Goal: Task Accomplishment & Management: Complete application form

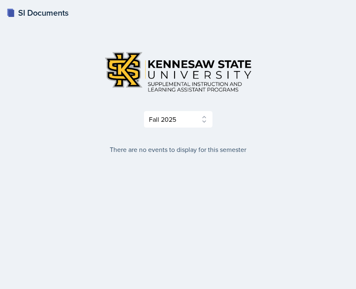
select select "2bed604d-1099-4043-b1bc-2365e8740244"
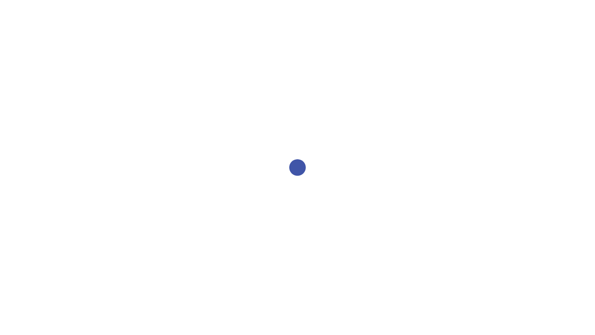
select select "2bed604d-1099-4043-b1bc-2365e8740244"
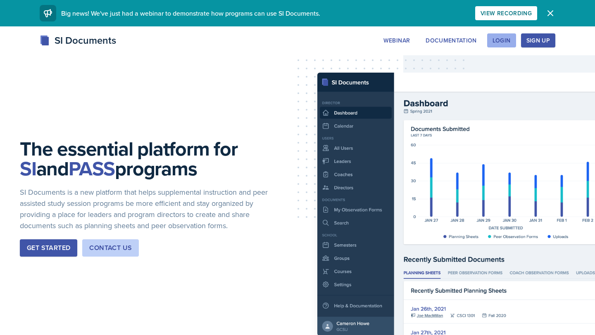
click at [500, 38] on div "Login" at bounding box center [501, 40] width 18 height 7
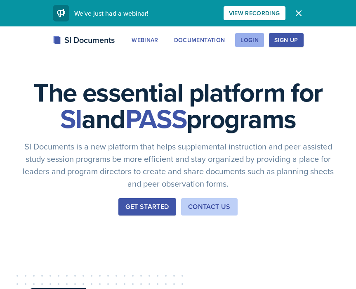
click at [254, 37] on div "Login" at bounding box center [250, 40] width 18 height 7
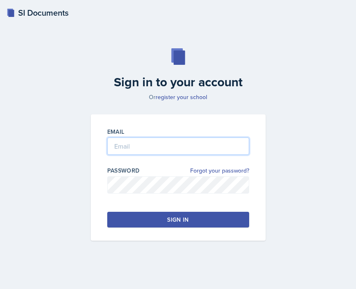
click at [186, 147] on input "email" at bounding box center [178, 146] width 142 height 17
type input "dedwa133@students.kennesaw.edu"
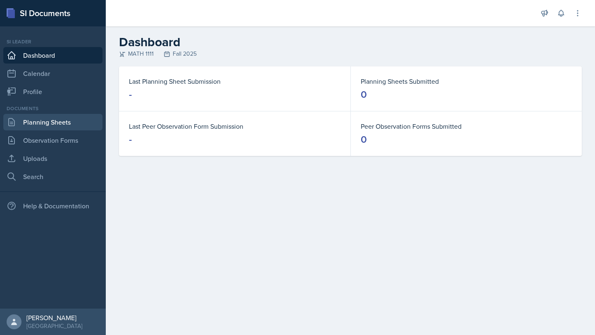
click at [62, 128] on link "Planning Sheets" at bounding box center [52, 122] width 99 height 17
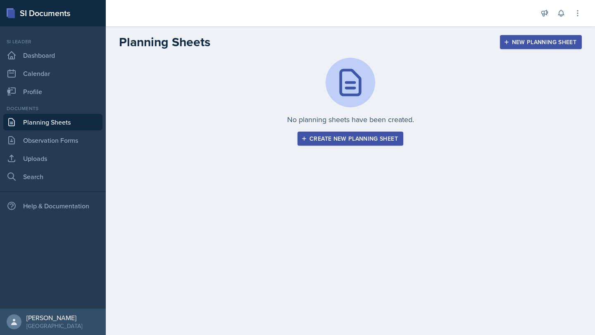
click at [315, 141] on div "Create new planning sheet" at bounding box center [350, 138] width 95 height 7
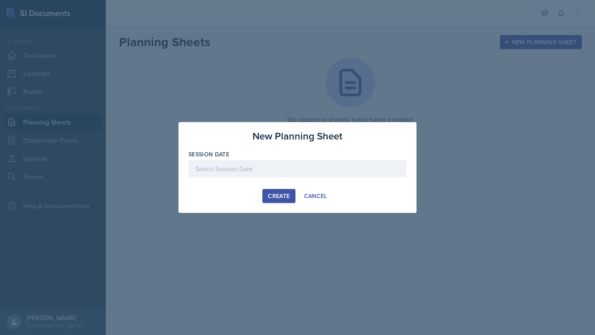
click at [305, 167] on div at bounding box center [297, 168] width 218 height 17
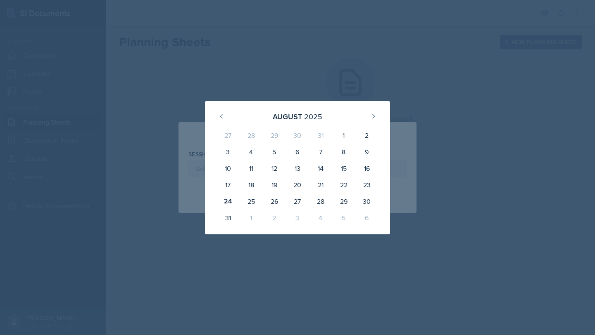
click at [278, 62] on div at bounding box center [297, 167] width 595 height 335
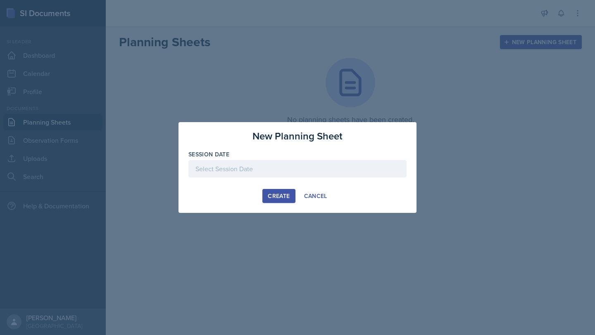
click at [278, 63] on div at bounding box center [297, 167] width 595 height 335
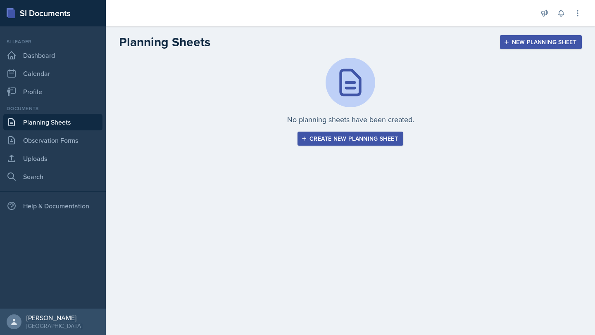
click at [356, 43] on div "New Planning Sheet" at bounding box center [540, 42] width 71 height 7
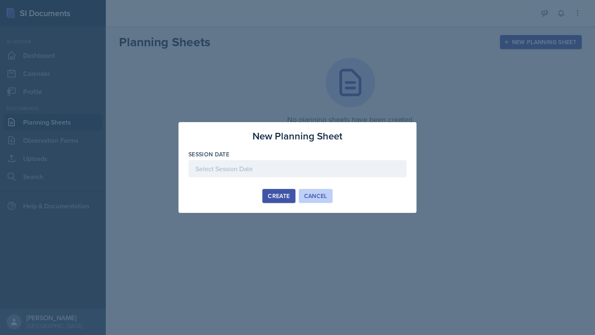
click at [322, 196] on div "Cancel" at bounding box center [315, 196] width 23 height 7
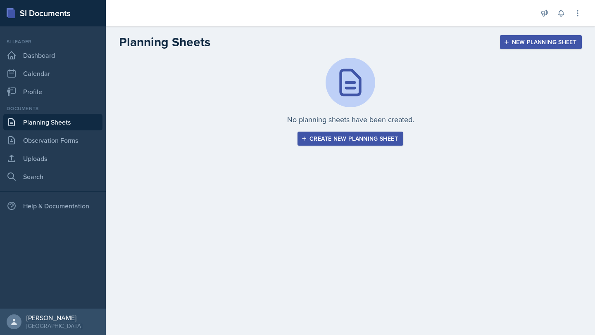
click at [322, 196] on main "Planning Sheets New Planning Sheet No planning sheets have been created. Create…" at bounding box center [350, 180] width 489 height 309
click at [342, 140] on div "Create new planning sheet" at bounding box center [350, 138] width 95 height 7
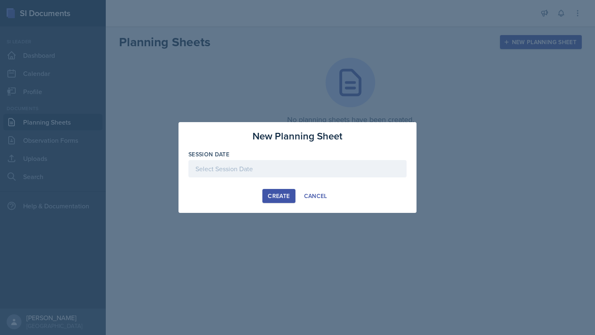
click at [312, 171] on div at bounding box center [297, 168] width 218 height 17
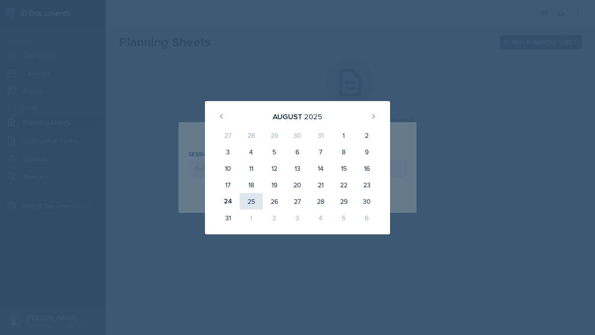
click at [247, 204] on div "25" at bounding box center [251, 201] width 23 height 17
type input "August 25th, 2025"
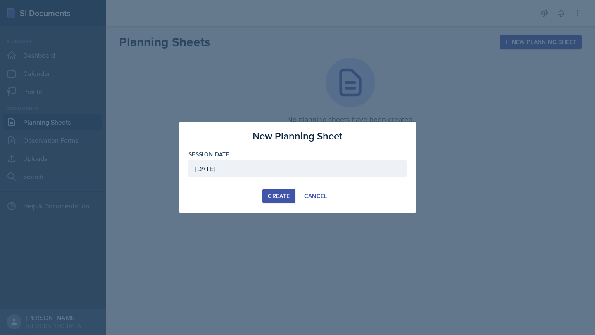
click at [283, 191] on button "Create" at bounding box center [278, 196] width 33 height 14
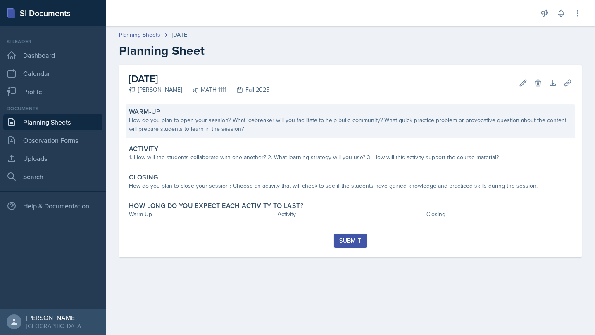
click at [281, 120] on div "How do you plan to open your session? What icebreaker will you facilitate to he…" at bounding box center [350, 124] width 443 height 17
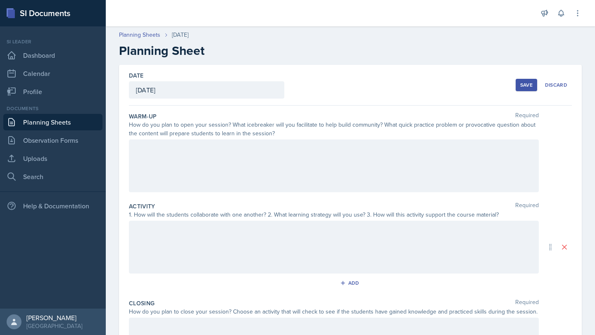
click at [276, 162] on div at bounding box center [334, 166] width 410 height 53
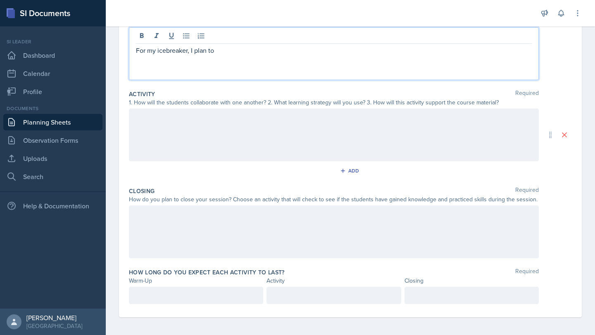
scroll to position [113, 0]
drag, startPoint x: 189, startPoint y: 50, endPoint x: 158, endPoint y: 49, distance: 31.4
click at [158, 49] on p "For my icebreaker, I plan to" at bounding box center [334, 50] width 396 height 10
click at [226, 47] on p "For my session, I plan to" at bounding box center [334, 50] width 396 height 10
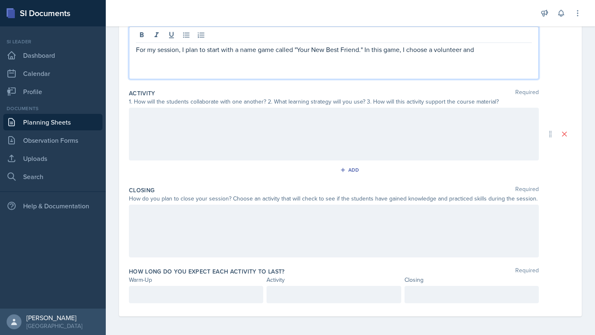
drag, startPoint x: 478, startPoint y: 50, endPoint x: 465, endPoint y: 50, distance: 13.2
click at [356, 50] on p "For my session, I plan to start with a name game called "Your New Best Friend."…" at bounding box center [334, 50] width 396 height 10
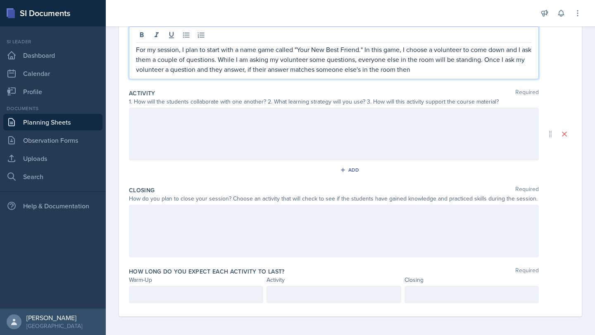
click at [356, 74] on p "For my session, I plan to start with a name game called "Your New Best Friend."…" at bounding box center [334, 60] width 396 height 30
drag, startPoint x: 255, startPoint y: 72, endPoint x: 493, endPoint y: 55, distance: 239.3
click at [356, 59] on p "For my session, I plan to start with a name game called "Your New Best Friend."…" at bounding box center [334, 60] width 396 height 30
click at [322, 74] on p "For my session, I plan to start with a name game called "Your New Best Friend."…" at bounding box center [334, 60] width 396 height 30
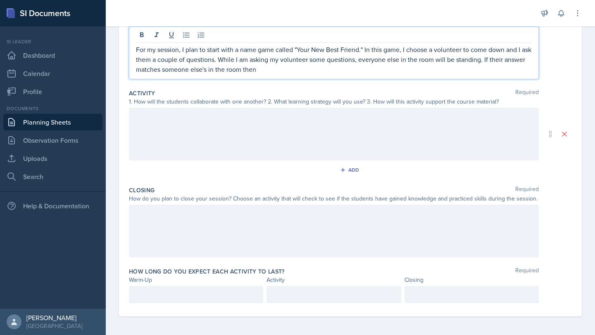
click at [158, 73] on p "For my session, I plan to start with a name game called "Your New Best Friend."…" at bounding box center [334, 60] width 396 height 30
click at [341, 67] on p "For my session, I plan to start with a name game called "Your New Best Friend."…" at bounding box center [334, 60] width 396 height 30
click at [168, 72] on p "For my session, I plan to start with a name game called "Your New Best Friend."…" at bounding box center [334, 60] width 396 height 30
click at [340, 72] on p "For my session, I plan to start with a name game called "Your New Best Friend."…" at bounding box center [334, 60] width 396 height 30
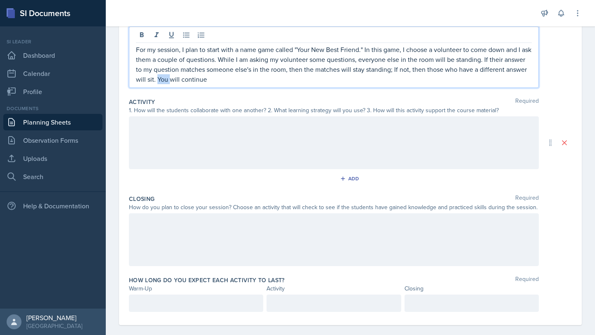
drag, startPoint x: 191, startPoint y: 81, endPoint x: 180, endPoint y: 79, distance: 10.8
click at [180, 79] on p "For my session, I plan to start with a name game called "Your New Best Friend."…" at bounding box center [334, 65] width 396 height 40
click at [241, 82] on p "For my session, I plan to start with a name game called "Your New Best Friend."…" at bounding box center [334, 65] width 396 height 40
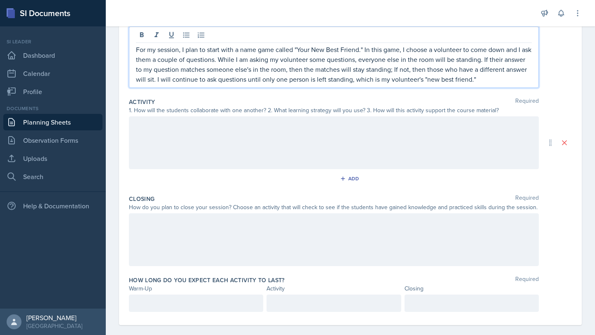
click at [163, 142] on div at bounding box center [334, 142] width 410 height 53
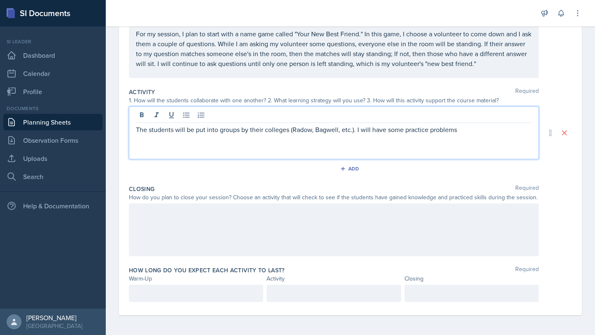
scroll to position [128, 0]
click at [220, 289] on div at bounding box center [196, 293] width 134 height 17
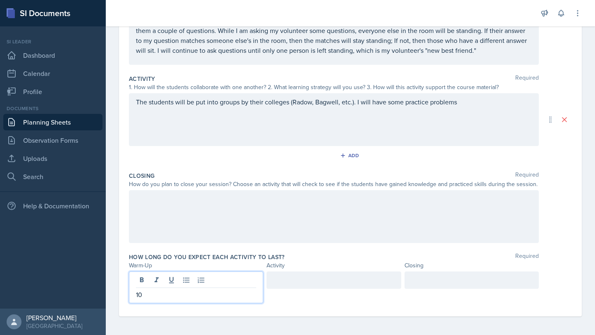
click at [356, 107] on div "The students will be put into groups by their colleges (Radow, Bagwell, etc.). …" at bounding box center [334, 119] width 410 height 53
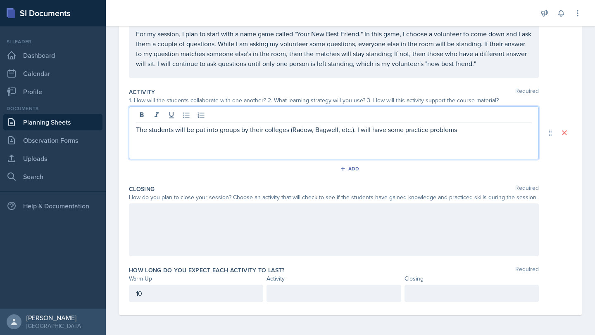
scroll to position [114, 0]
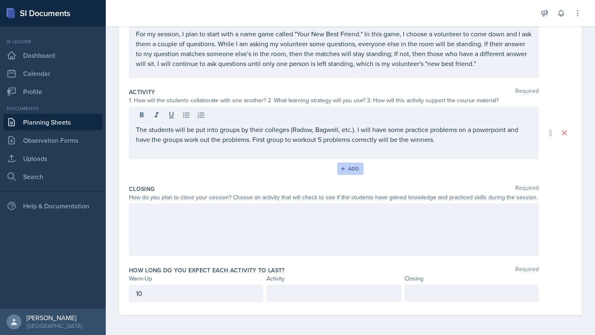
click at [345, 167] on icon "button" at bounding box center [343, 169] width 6 height 6
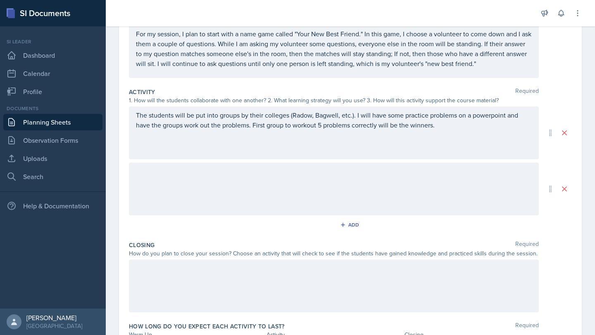
click at [342, 178] on div at bounding box center [334, 189] width 410 height 53
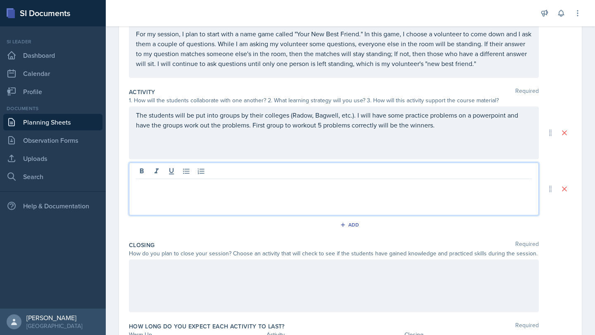
scroll to position [129, 0]
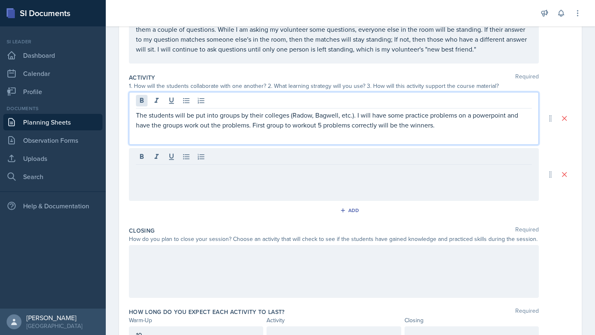
click at [136, 101] on div "The students will be put into groups by their colleges (Radow, Bagwell, etc.). …" at bounding box center [334, 118] width 410 height 53
click at [159, 164] on div at bounding box center [334, 174] width 410 height 53
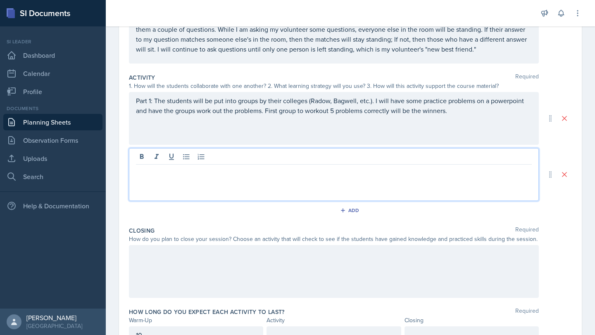
scroll to position [143, 0]
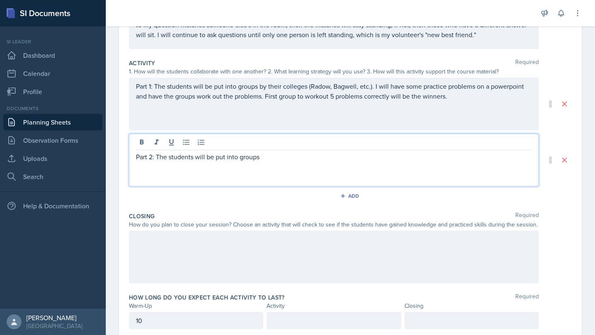
click at [335, 95] on p "Part 1: The students will be put into groups by their colleges (Radow, Bagwell,…" at bounding box center [334, 91] width 396 height 20
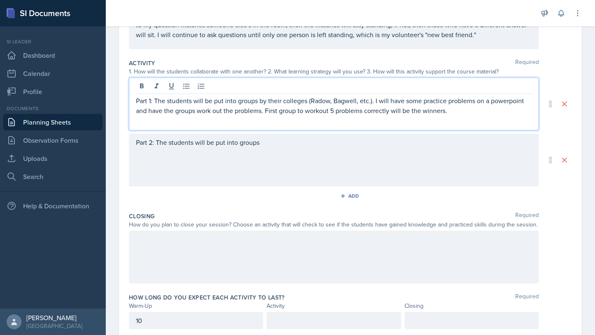
click at [334, 114] on p "Part 1: The students will be put into groups by their colleges (Radow, Bagwell,…" at bounding box center [334, 106] width 396 height 20
click at [296, 140] on div "Part 2: The students will be put into groups" at bounding box center [334, 160] width 410 height 53
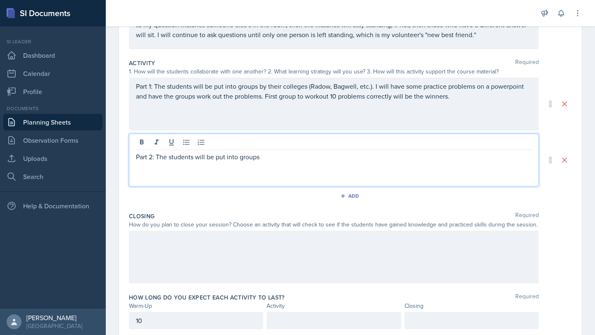
click at [297, 154] on p "Part 2: The students will be put into groups" at bounding box center [334, 157] width 396 height 10
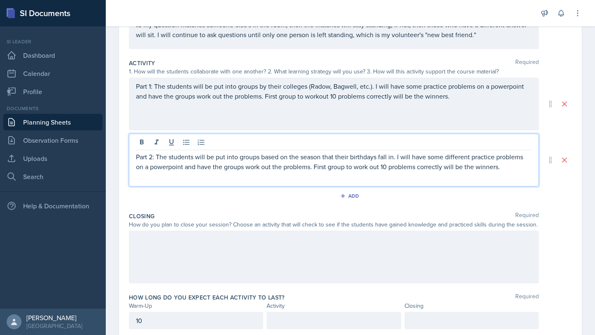
click at [266, 99] on p "Part 1: The students will be put into groups by their colleges (Radow, Bagwell,…" at bounding box center [334, 91] width 396 height 20
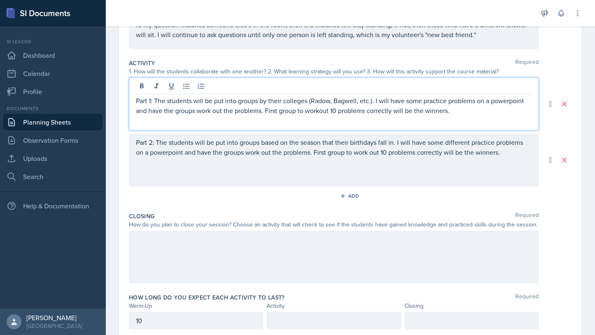
click at [264, 112] on p "Part 1: The students will be put into groups by their colleges (Radow, Bagwell,…" at bounding box center [334, 106] width 396 height 20
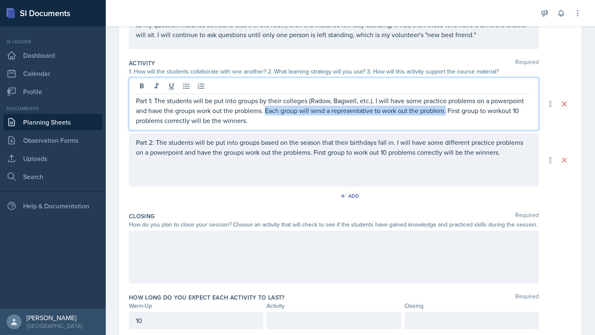
drag, startPoint x: 267, startPoint y: 112, endPoint x: 444, endPoint y: 106, distance: 177.7
click at [356, 109] on p "Part 1: The students will be put into groups by their colleges (Radow, Bagwell,…" at bounding box center [334, 111] width 396 height 30
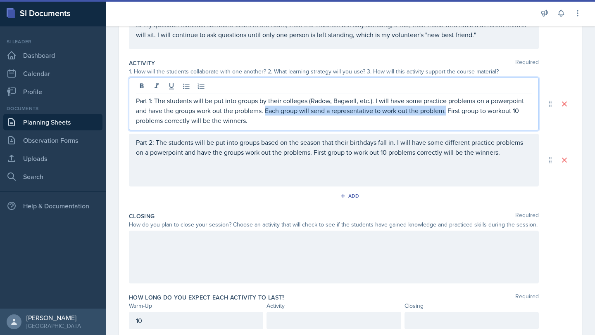
copy p "Each group will send a representative to work out the problem."
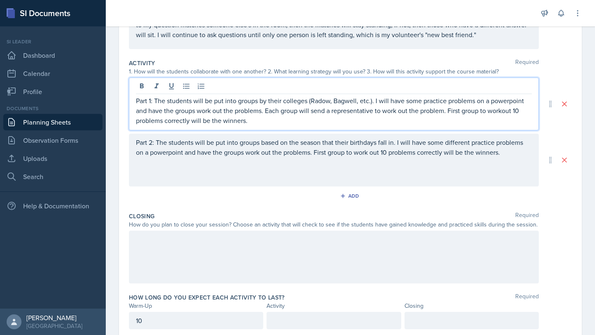
click at [315, 155] on p "Part 2: The students will be put into groups based on the season that their bir…" at bounding box center [334, 148] width 396 height 20
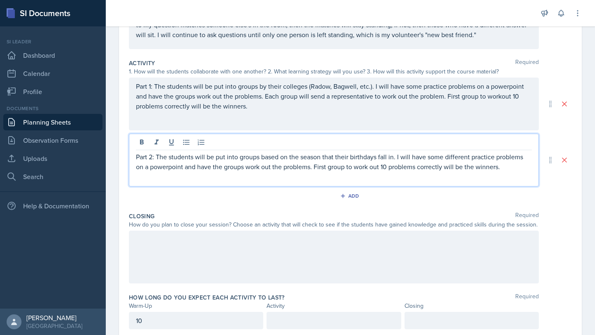
click at [315, 171] on p "Part 2: The students will be put into groups based on the season that their bir…" at bounding box center [334, 162] width 396 height 20
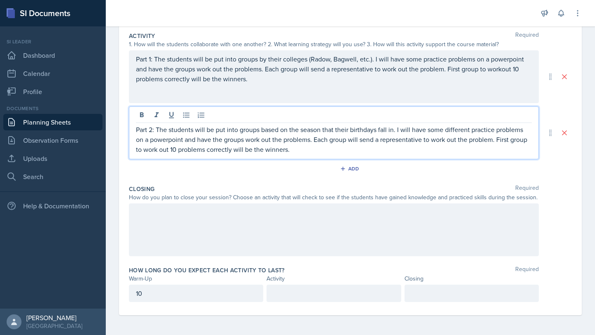
click at [285, 219] on div at bounding box center [334, 230] width 410 height 53
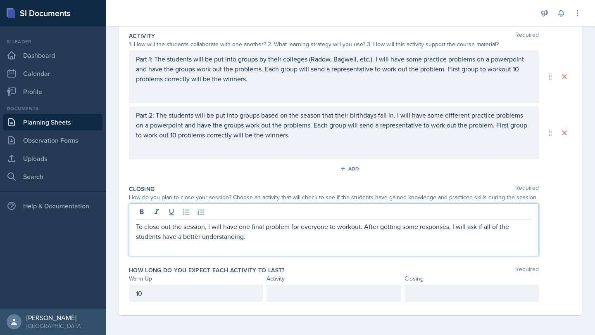
click at [339, 289] on p at bounding box center [333, 294] width 120 height 10
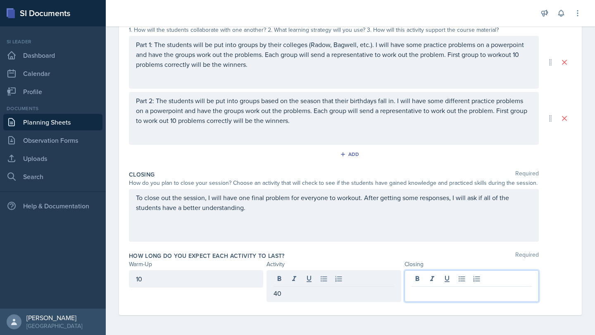
click at [356, 278] on div at bounding box center [471, 286] width 134 height 32
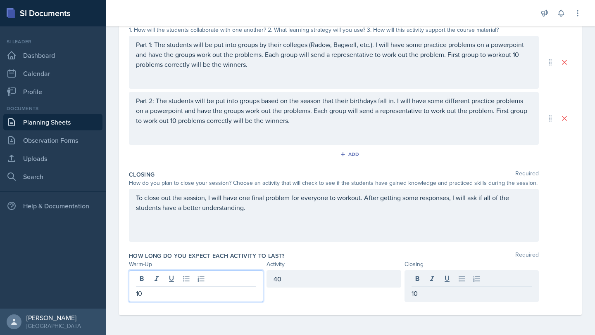
click at [207, 280] on div "10" at bounding box center [196, 286] width 134 height 32
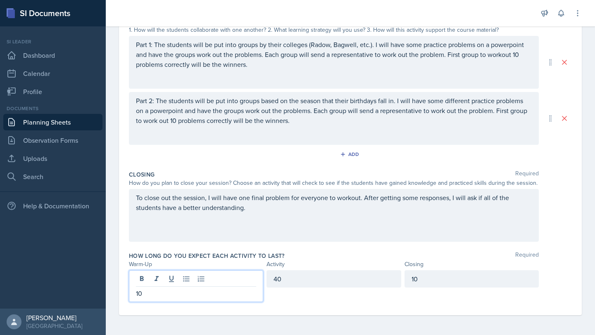
click at [210, 289] on p "10" at bounding box center [196, 294] width 120 height 10
click at [320, 271] on div "40" at bounding box center [333, 278] width 134 height 17
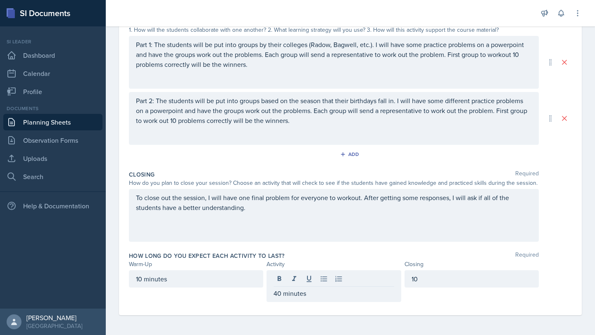
click at [356, 287] on div "10" at bounding box center [471, 278] width 134 height 17
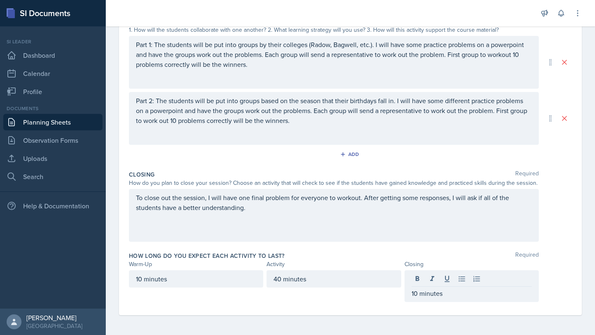
click at [356, 253] on div "How long do you expect each activity to last? Required" at bounding box center [350, 256] width 443 height 8
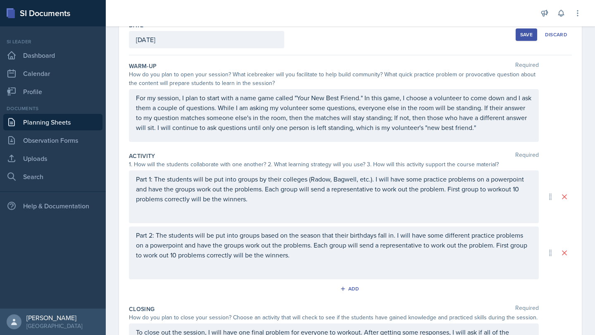
scroll to position [0, 0]
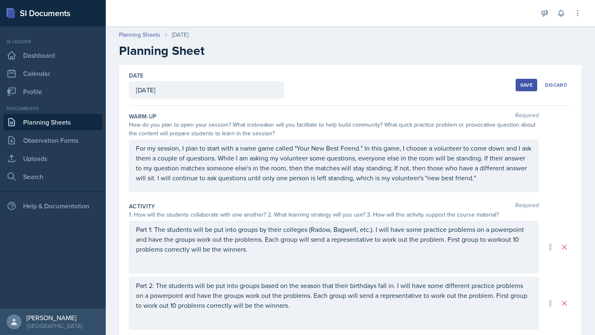
click at [356, 85] on div "Save" at bounding box center [526, 85] width 12 height 7
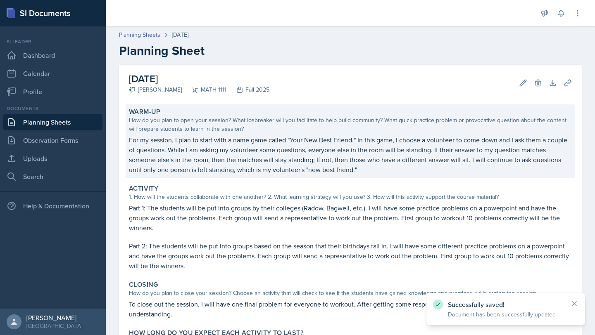
scroll to position [79, 0]
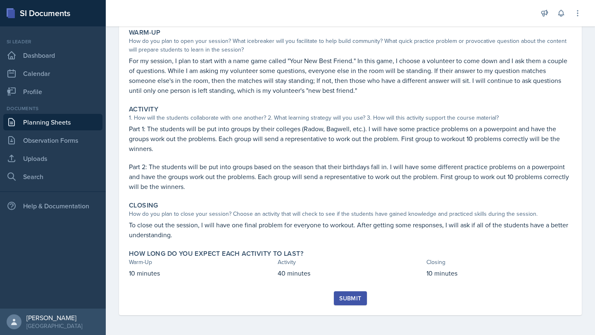
click at [352, 289] on div "Submit" at bounding box center [350, 298] width 22 height 7
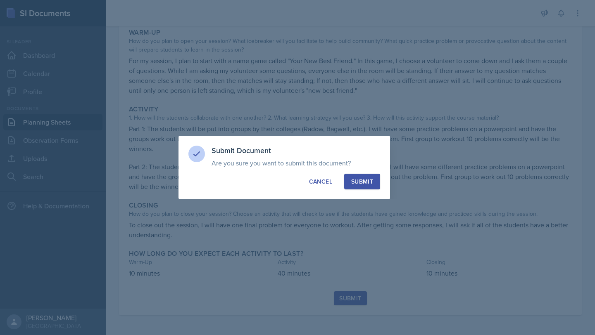
click at [356, 178] on div "Submit" at bounding box center [362, 182] width 22 height 8
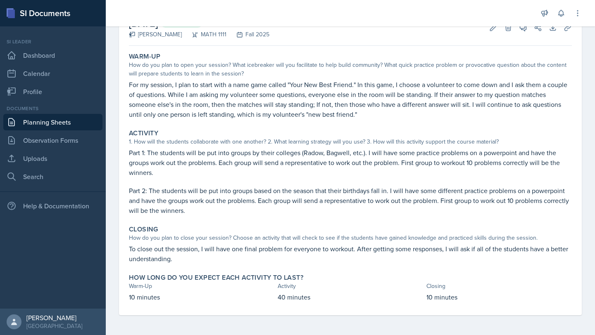
scroll to position [0, 0]
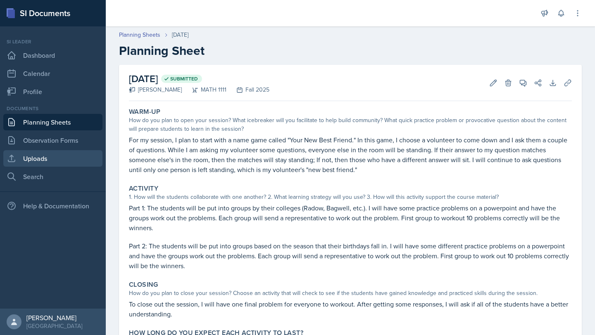
click at [79, 157] on link "Uploads" at bounding box center [52, 158] width 99 height 17
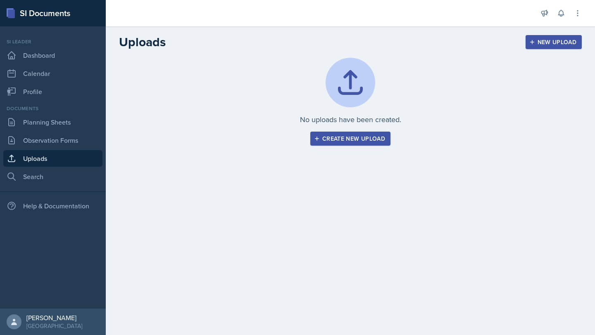
click at [356, 137] on div "Create new upload" at bounding box center [350, 138] width 69 height 7
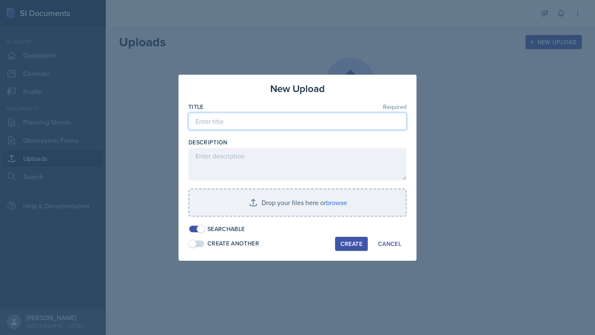
click at [356, 124] on input at bounding box center [297, 121] width 218 height 17
click at [356, 245] on div "Cancel" at bounding box center [389, 244] width 23 height 7
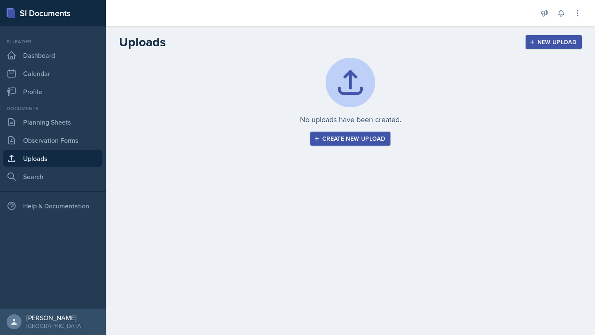
click at [48, 130] on div "Documents Planning Sheets Observation Forms Uploads Search" at bounding box center [52, 145] width 99 height 80
click at [48, 128] on link "Planning Sheets" at bounding box center [52, 122] width 99 height 17
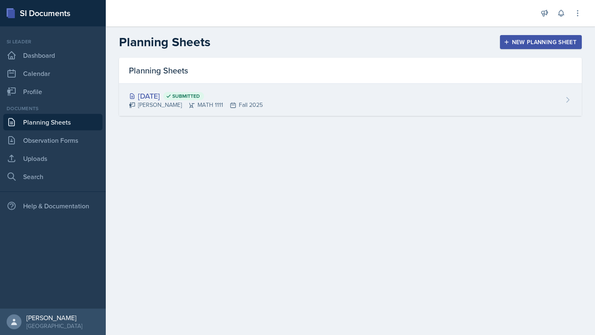
click at [209, 90] on div "Aug 25th, 2025 Submitted" at bounding box center [196, 95] width 134 height 11
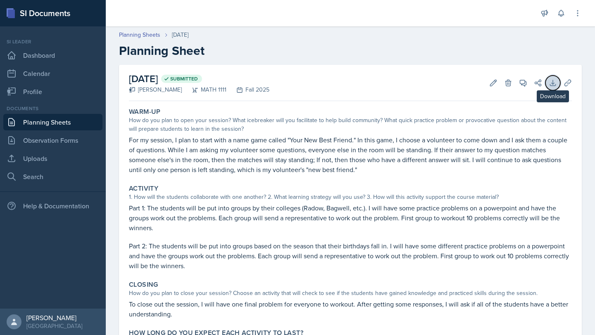
click at [356, 81] on icon at bounding box center [552, 83] width 8 height 8
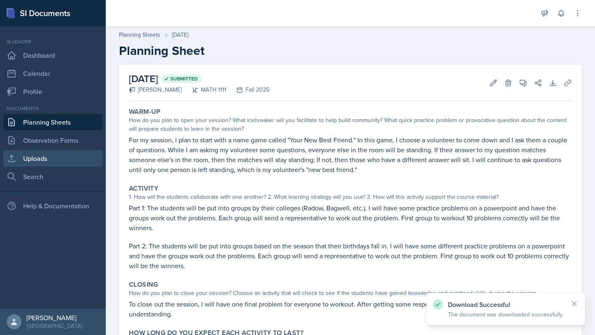
click at [55, 155] on link "Uploads" at bounding box center [52, 158] width 99 height 17
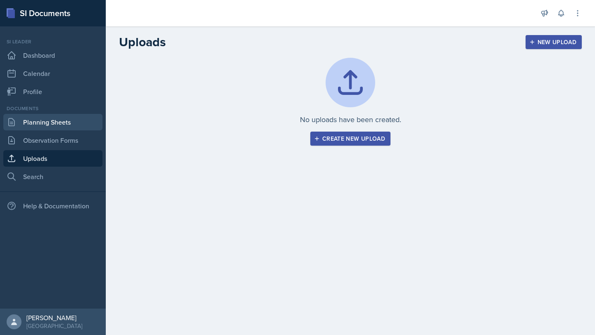
click at [56, 121] on link "Planning Sheets" at bounding box center [52, 122] width 99 height 17
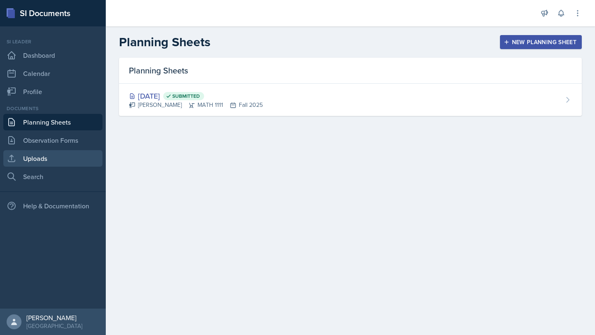
click at [59, 157] on link "Uploads" at bounding box center [52, 158] width 99 height 17
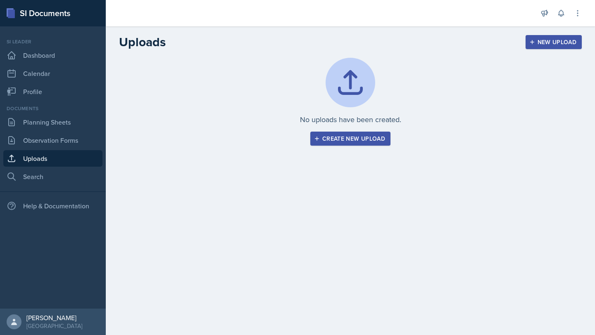
click at [342, 140] on div "Create new upload" at bounding box center [350, 138] width 69 height 7
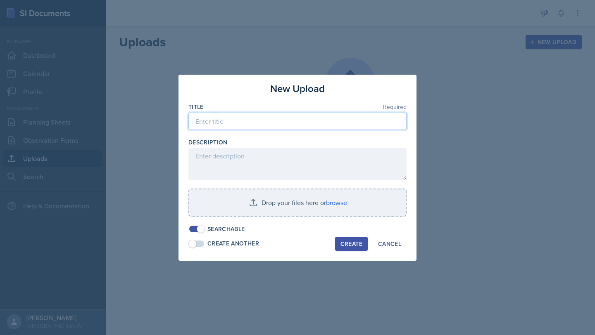
click at [324, 120] on input at bounding box center [297, 121] width 218 height 17
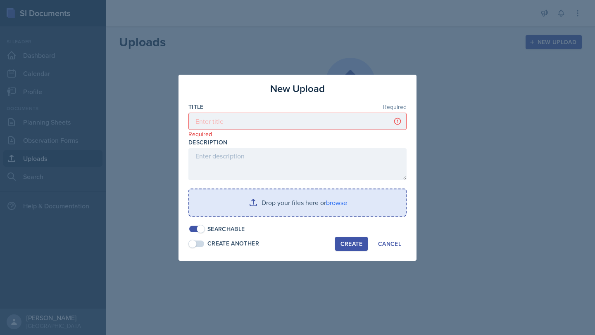
click at [299, 200] on input "file" at bounding box center [297, 203] width 216 height 26
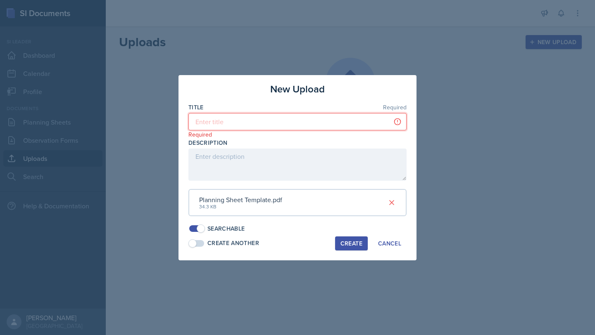
click at [311, 123] on input at bounding box center [297, 121] width 218 height 17
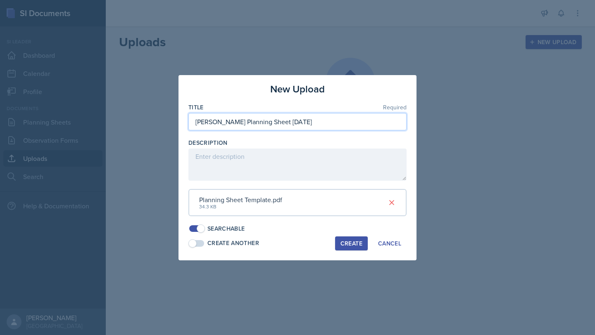
type input "DJ Edwards Planning Sheet 08/25/25"
click at [346, 241] on div "Create" at bounding box center [351, 243] width 22 height 7
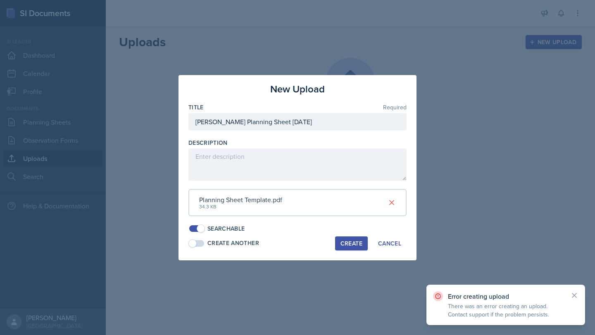
click at [350, 244] on div "Create" at bounding box center [351, 243] width 22 height 7
click at [356, 243] on div "Cancel" at bounding box center [389, 243] width 23 height 7
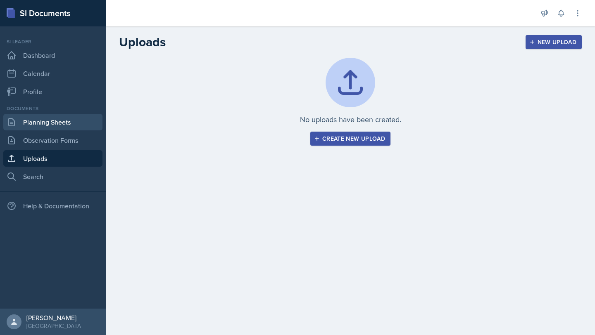
click at [66, 120] on link "Planning Sheets" at bounding box center [52, 122] width 99 height 17
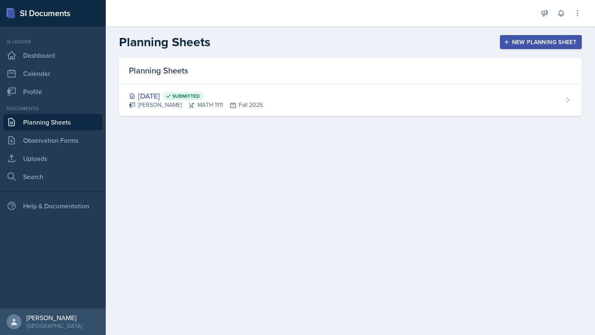
click at [356, 41] on div "New Planning Sheet" at bounding box center [540, 42] width 71 height 7
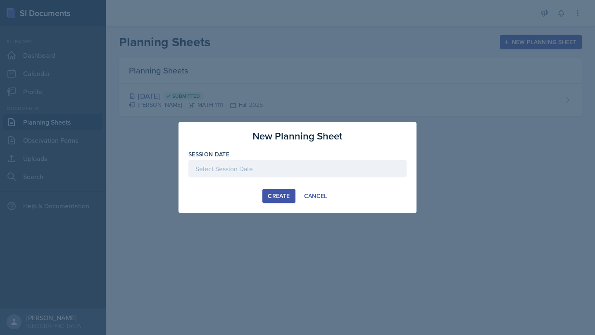
click at [292, 166] on div at bounding box center [297, 168] width 218 height 17
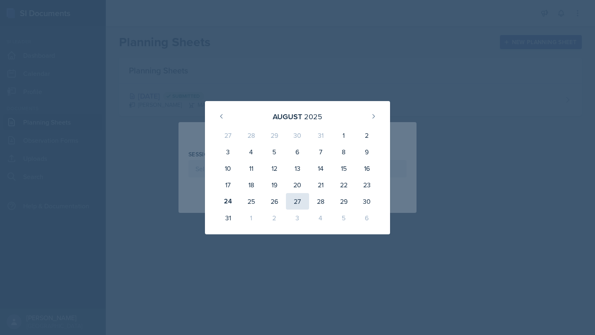
click at [291, 199] on div "27" at bounding box center [297, 201] width 23 height 17
type input "August 27th, 2025"
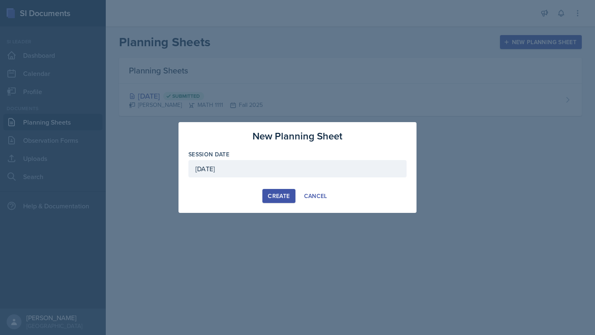
click at [283, 197] on div "Create" at bounding box center [279, 196] width 22 height 7
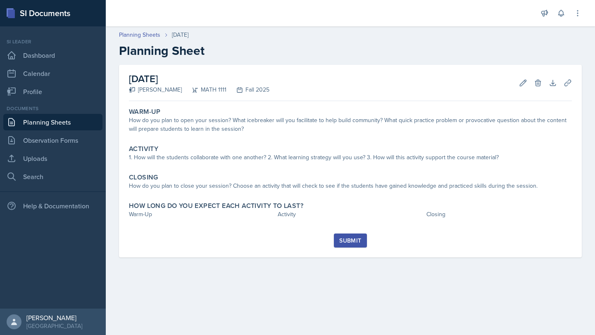
click at [344, 240] on div "Submit" at bounding box center [350, 240] width 22 height 7
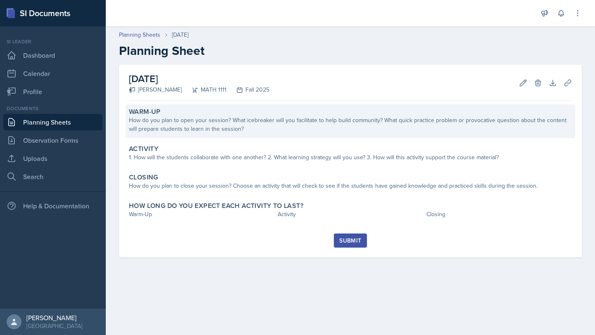
click at [345, 134] on div "Warm-Up How do you plan to open your session? What icebreaker will you facilita…" at bounding box center [350, 121] width 449 height 34
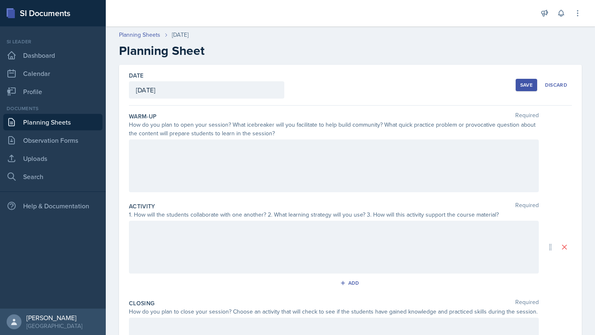
click at [337, 162] on div at bounding box center [334, 166] width 410 height 53
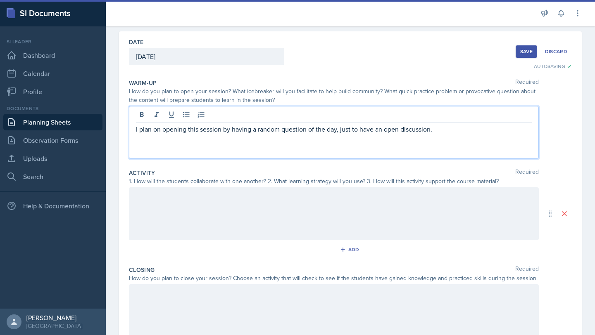
scroll to position [35, 0]
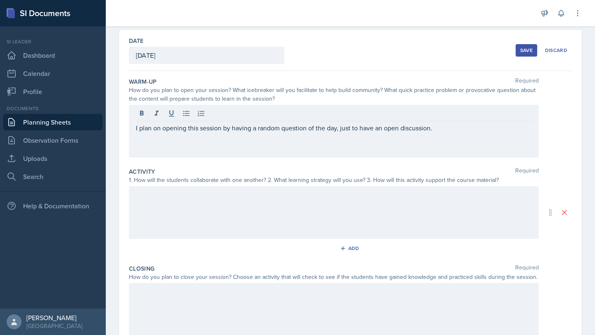
click at [313, 222] on div at bounding box center [334, 212] width 410 height 53
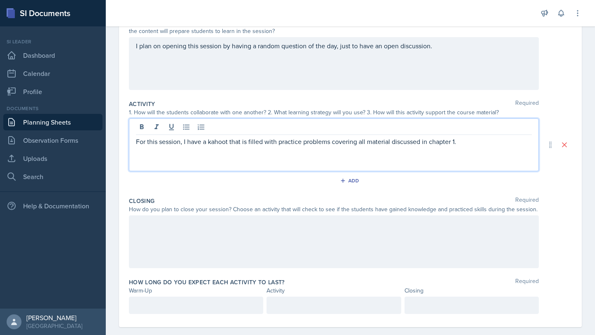
scroll to position [114, 0]
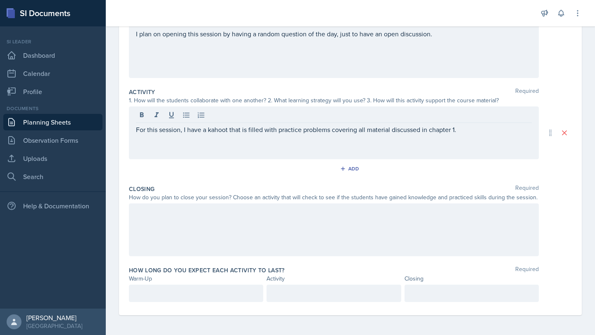
click at [231, 285] on div at bounding box center [196, 293] width 134 height 17
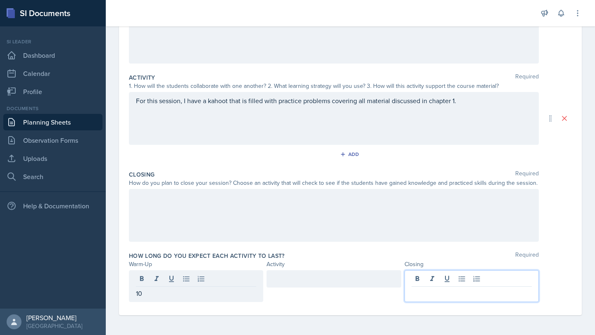
click at [356, 282] on div at bounding box center [471, 286] width 134 height 32
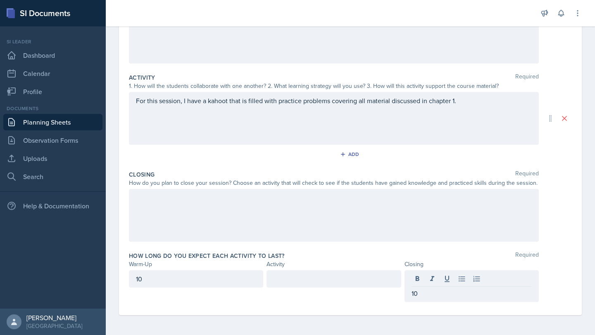
click at [356, 135] on div "For this session, I have a kahoot that is filled with practice problems coverin…" at bounding box center [334, 118] width 410 height 53
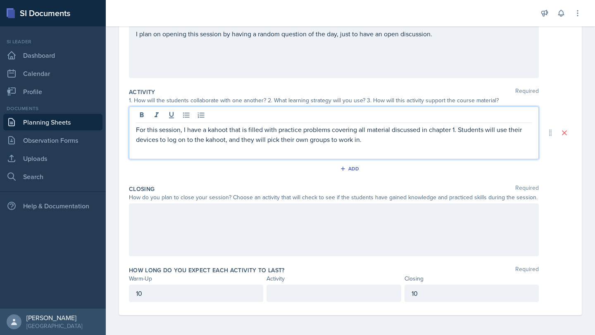
click at [356, 128] on p "For this session, I have a kahoot that is filled with practice problems coverin…" at bounding box center [334, 135] width 396 height 20
click at [157, 140] on p "For this session, I have a kahoot that is filled with practice problems coverin…" at bounding box center [334, 135] width 396 height 20
drag, startPoint x: 388, startPoint y: 141, endPoint x: 257, endPoint y: 139, distance: 130.5
click at [258, 141] on p "For this session, I have a kahoot that is filled with practice problems coverin…" at bounding box center [334, 135] width 396 height 20
click at [356, 131] on p "For this session, I have a kahoot that is filled with practice problems coverin…" at bounding box center [334, 135] width 396 height 20
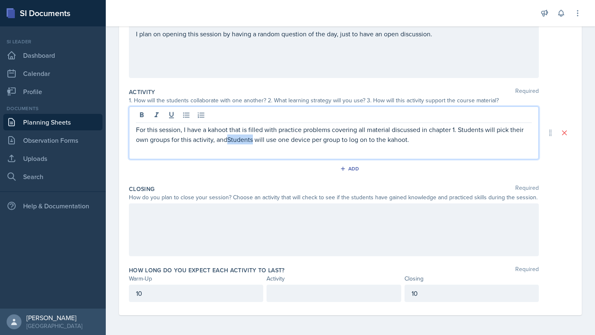
drag, startPoint x: 252, startPoint y: 142, endPoint x: 228, endPoint y: 138, distance: 24.5
click at [228, 138] on p "For this session, I have a kahoot that is filled with practice problems coverin…" at bounding box center [334, 135] width 396 height 20
click at [288, 214] on div at bounding box center [334, 230] width 410 height 53
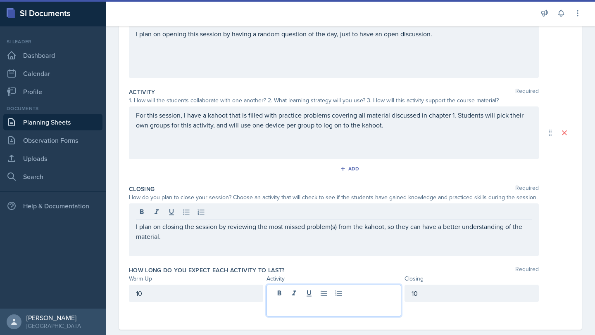
click at [317, 289] on div at bounding box center [333, 301] width 134 height 32
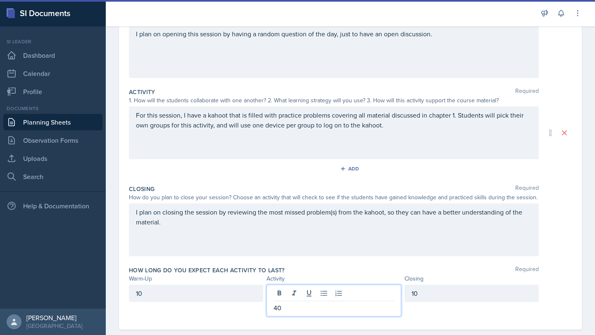
click at [315, 261] on div "Closing Required How do you plan to close your session? Choose an activity that…" at bounding box center [350, 222] width 443 height 81
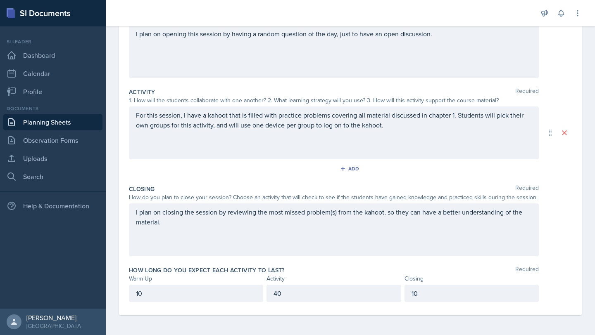
scroll to position [0, 0]
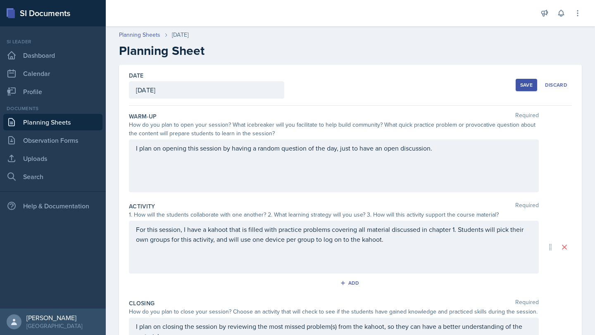
click at [356, 80] on button "Save" at bounding box center [525, 85] width 21 height 12
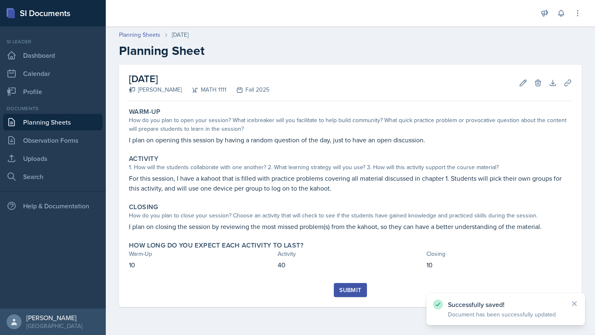
click at [346, 289] on div "Submit" at bounding box center [350, 290] width 22 height 7
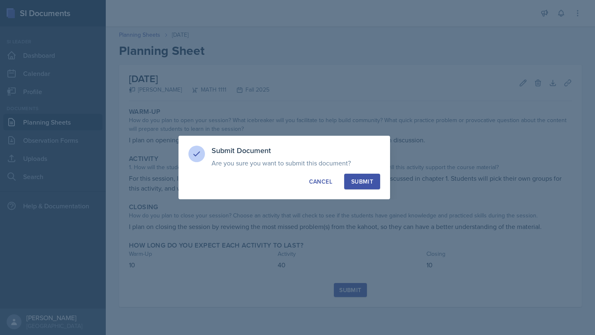
click at [353, 182] on div "Submit" at bounding box center [362, 182] width 22 height 8
